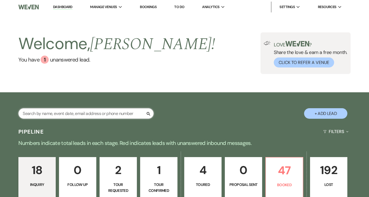
click at [103, 114] on input "text" at bounding box center [85, 113] width 135 height 11
type input "[PERSON_NAME] and"
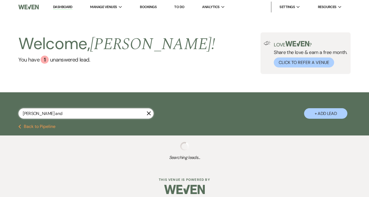
select select "8"
select select "7"
select select "8"
select select "10"
select select "8"
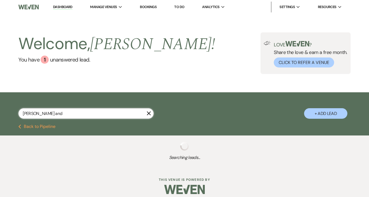
select select "5"
select select "8"
select select "5"
select select "8"
select select "5"
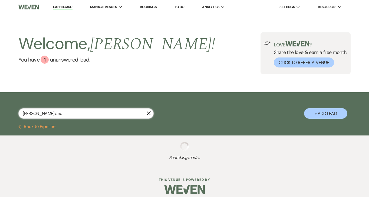
select select "8"
select select "5"
select select "8"
select select "5"
select select "8"
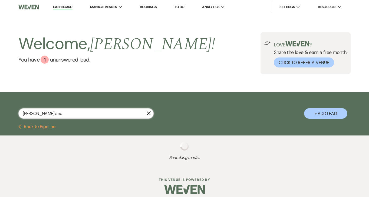
select select "5"
select select "8"
select select "5"
select select "8"
select select "2"
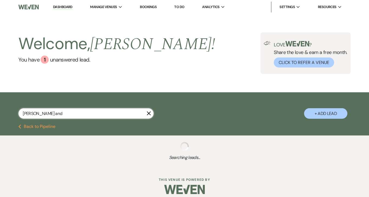
select select "8"
select select "5"
select select "8"
select select "10"
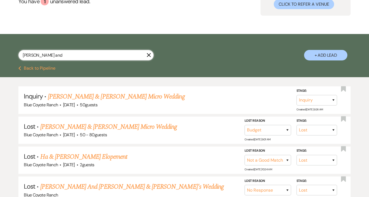
scroll to position [59, 0]
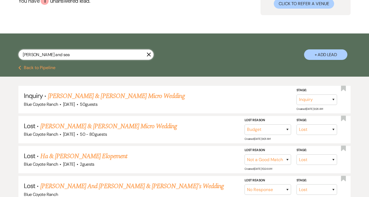
type input "[PERSON_NAME] and [PERSON_NAME]"
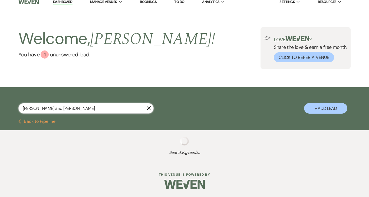
scroll to position [59, 0]
select select "8"
select select "5"
select select "8"
select select "5"
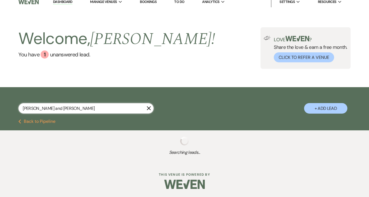
select select "8"
select select "5"
select select "8"
select select "5"
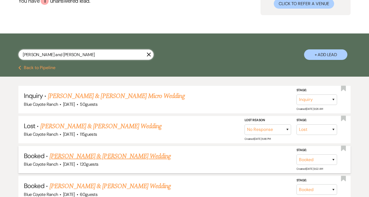
type input "[PERSON_NAME] and [PERSON_NAME]"
click at [118, 158] on link "[PERSON_NAME] & [PERSON_NAME] Wedding" at bounding box center [109, 157] width 121 height 10
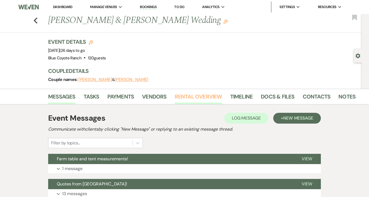
click at [190, 99] on link "Rental Overview" at bounding box center [198, 98] width 47 height 12
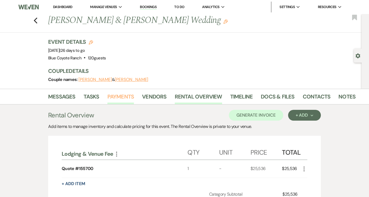
click at [122, 96] on link "Payments" at bounding box center [120, 98] width 27 height 12
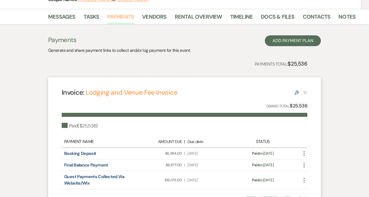
scroll to position [49, 0]
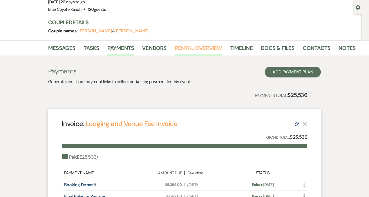
click at [196, 45] on link "Rental Overview" at bounding box center [198, 50] width 47 height 12
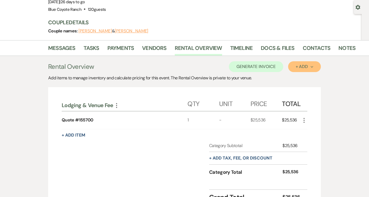
click at [300, 68] on div "+ Add Next" at bounding box center [304, 67] width 18 height 4
click at [303, 79] on button "Item" at bounding box center [301, 79] width 27 height 8
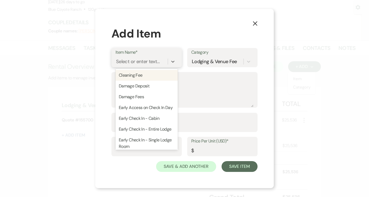
click at [152, 62] on div "Select or enter text..." at bounding box center [138, 61] width 44 height 7
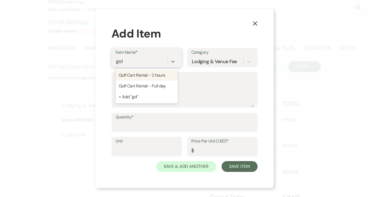
type input "golf"
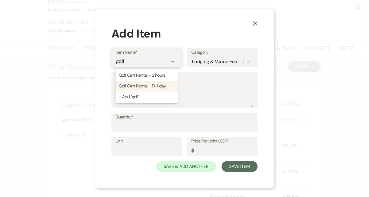
click at [149, 83] on div "Golf Cart Rental - Full day" at bounding box center [146, 86] width 62 height 11
type textarea "Use of golf cart for full day. Use at your own risk, no alcohol consumption all…"
type input "250"
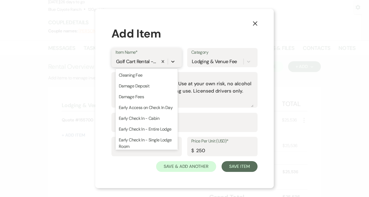
click at [174, 59] on icon at bounding box center [172, 61] width 5 height 5
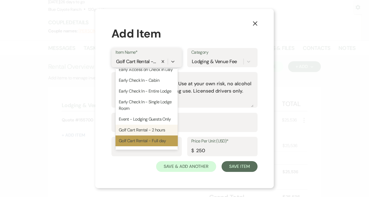
click at [153, 128] on div "Golf Cart Rental - 2 hours" at bounding box center [146, 130] width 62 height 11
type textarea "Use of golf cart for two hours. Use at your own risk, no alcohol consumption al…"
type input "75"
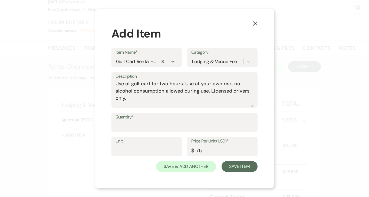
click at [254, 22] on icon "X" at bounding box center [254, 23] width 5 height 5
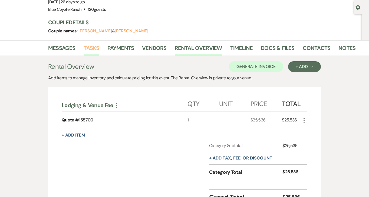
click at [92, 50] on link "Tasks" at bounding box center [91, 50] width 16 height 12
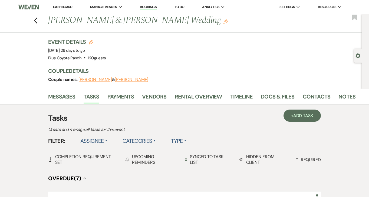
click at [103, 136] on label "Assignee ▲" at bounding box center [93, 141] width 27 height 10
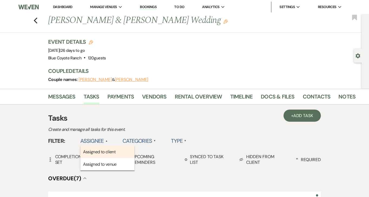
click at [112, 151] on li "Assigned to client" at bounding box center [107, 152] width 54 height 12
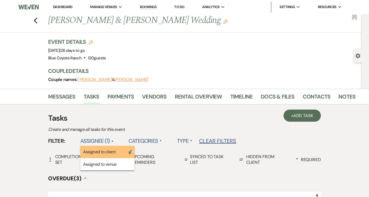
click at [170, 124] on div "Tasks Create and manage all tasks for this event." at bounding box center [184, 123] width 272 height 21
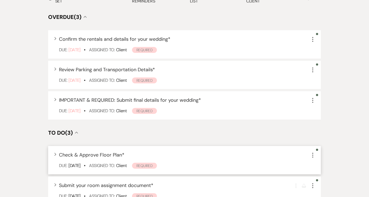
scroll to position [160, 0]
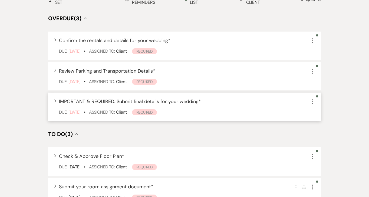
click at [55, 101] on use "button" at bounding box center [55, 100] width 2 height 3
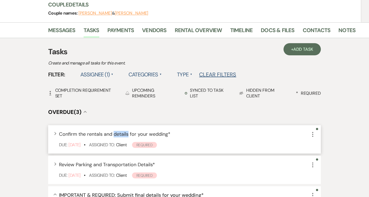
scroll to position [20, 0]
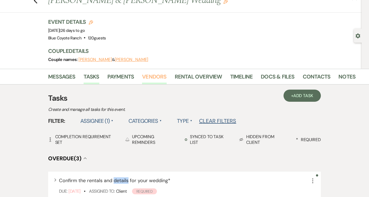
click at [153, 76] on link "Vendors" at bounding box center [154, 78] width 24 height 12
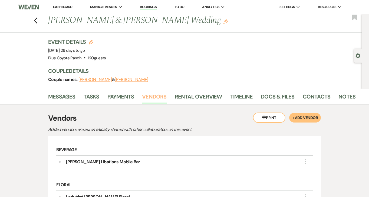
scroll to position [172, 0]
